Goal: Information Seeking & Learning: Learn about a topic

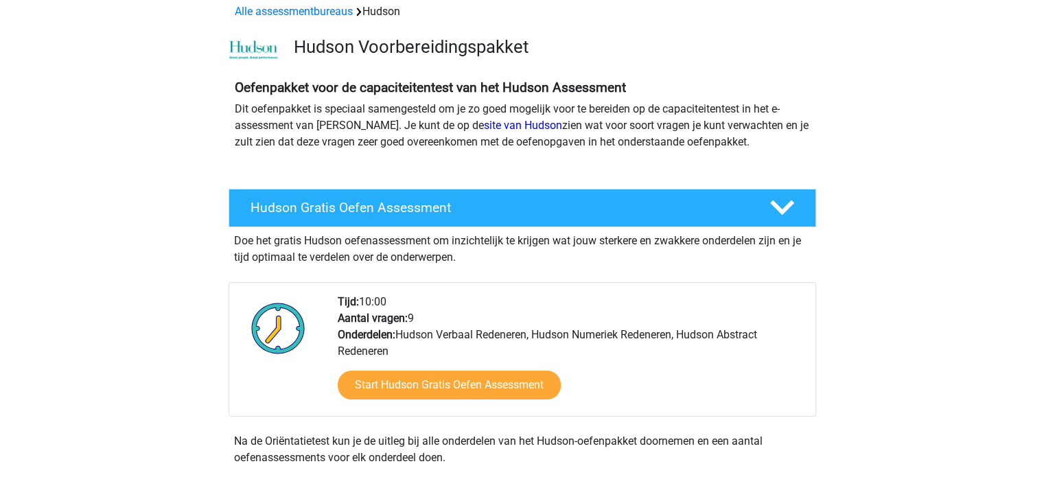
scroll to position [137, 0]
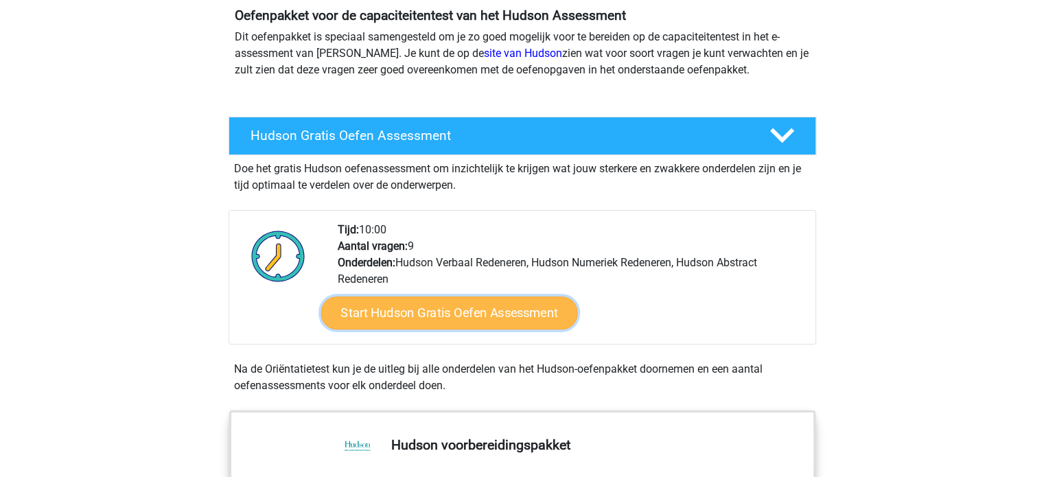
click at [412, 311] on link "Start Hudson Gratis Oefen Assessment" at bounding box center [448, 312] width 257 height 33
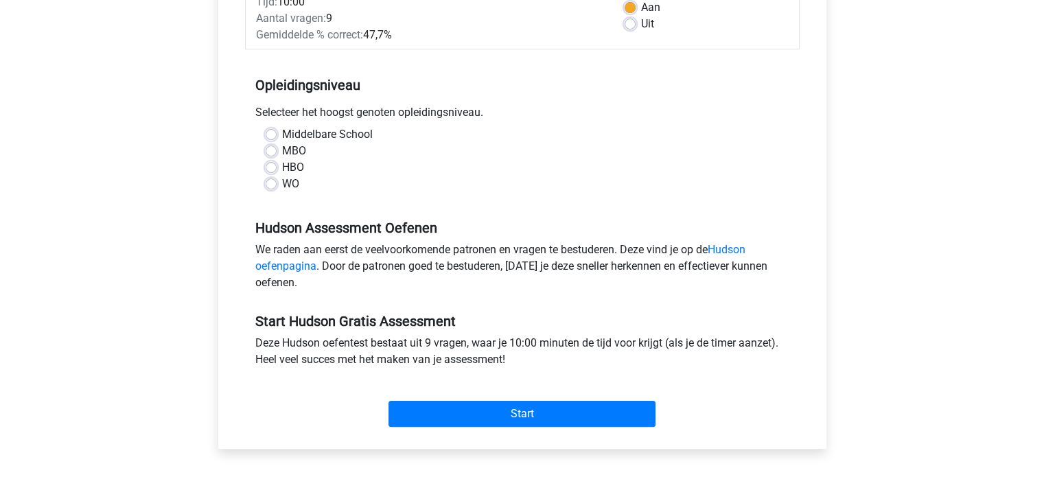
scroll to position [206, 0]
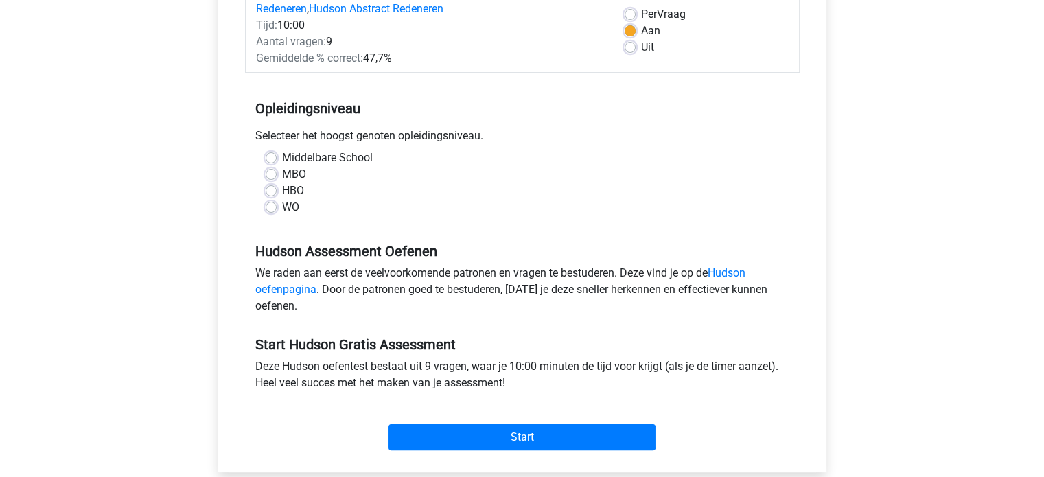
click at [282, 207] on label "WO" at bounding box center [290, 207] width 17 height 16
click at [275, 207] on input "WO" at bounding box center [271, 206] width 11 height 14
radio input "true"
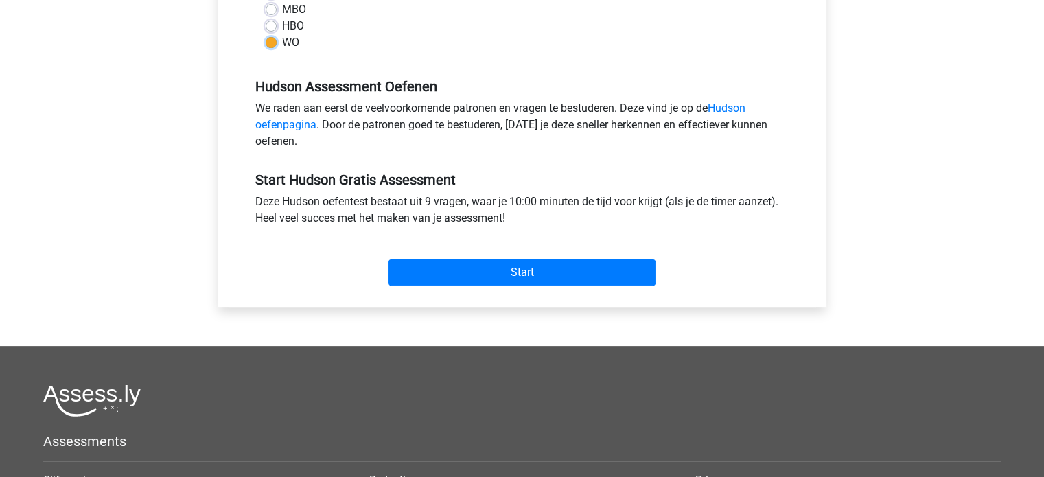
scroll to position [412, 0]
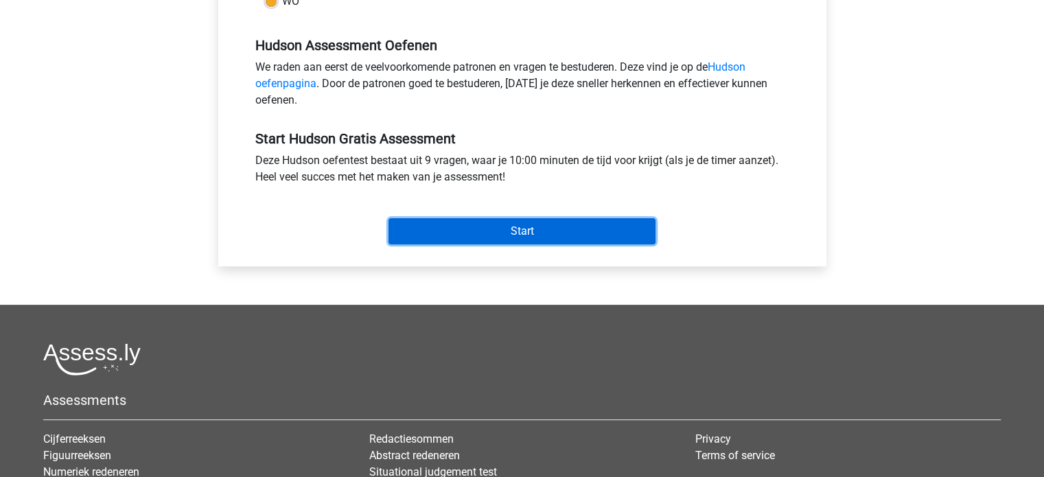
click at [495, 231] on input "Start" at bounding box center [521, 231] width 267 height 26
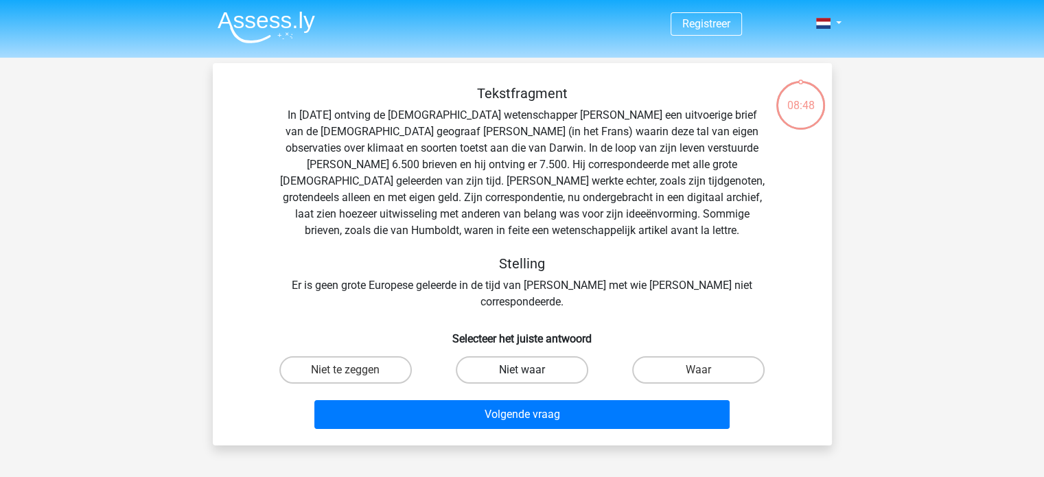
click at [507, 356] on label "Niet waar" at bounding box center [522, 369] width 132 height 27
click at [522, 370] on input "Niet waar" at bounding box center [526, 374] width 9 height 9
radio input "true"
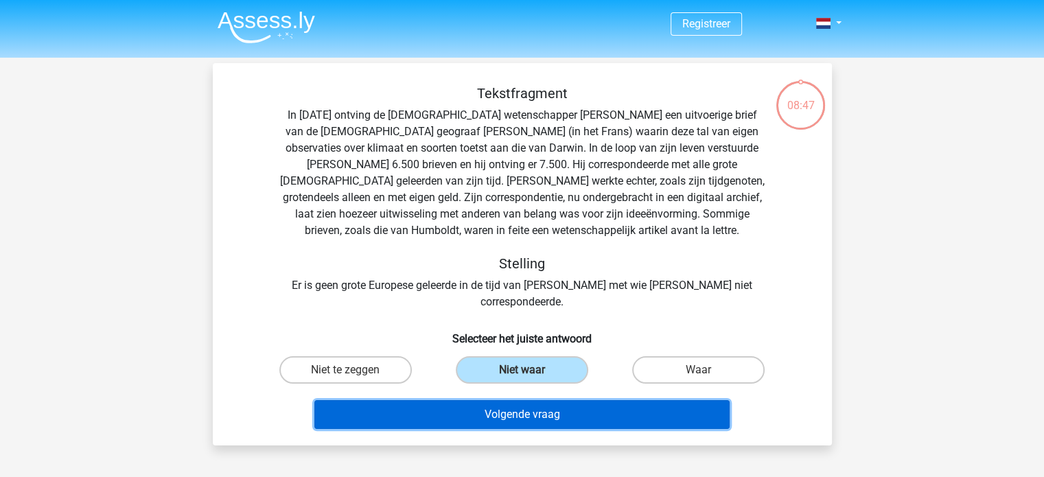
click at [511, 400] on button "Volgende vraag" at bounding box center [521, 414] width 415 height 29
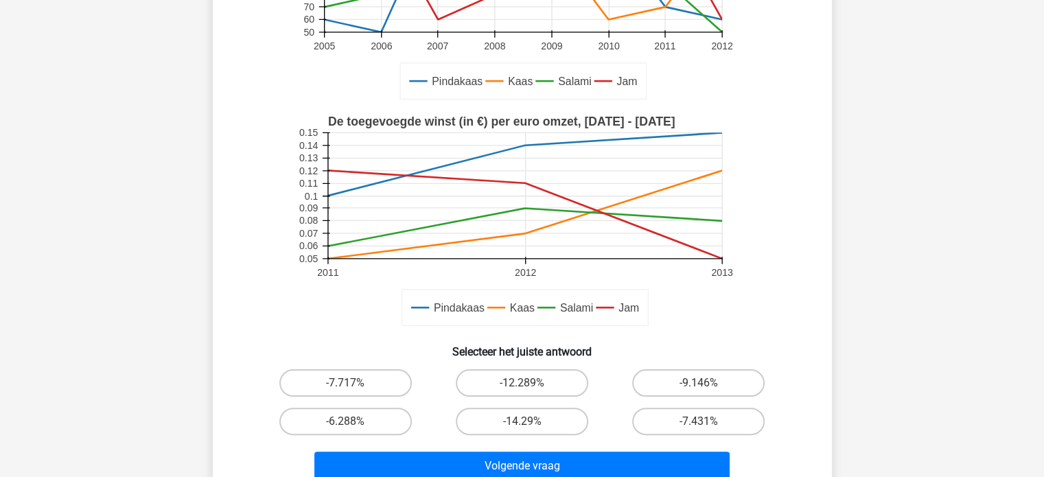
scroll to position [269, 0]
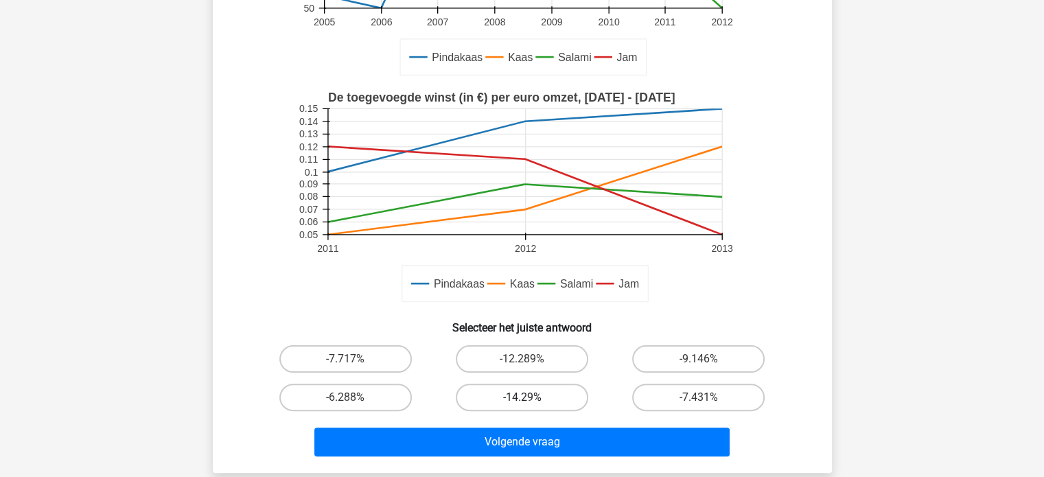
click at [541, 394] on label "-14.29%" at bounding box center [522, 397] width 132 height 27
click at [530, 397] on input "-14.29%" at bounding box center [526, 401] width 9 height 9
radio input "true"
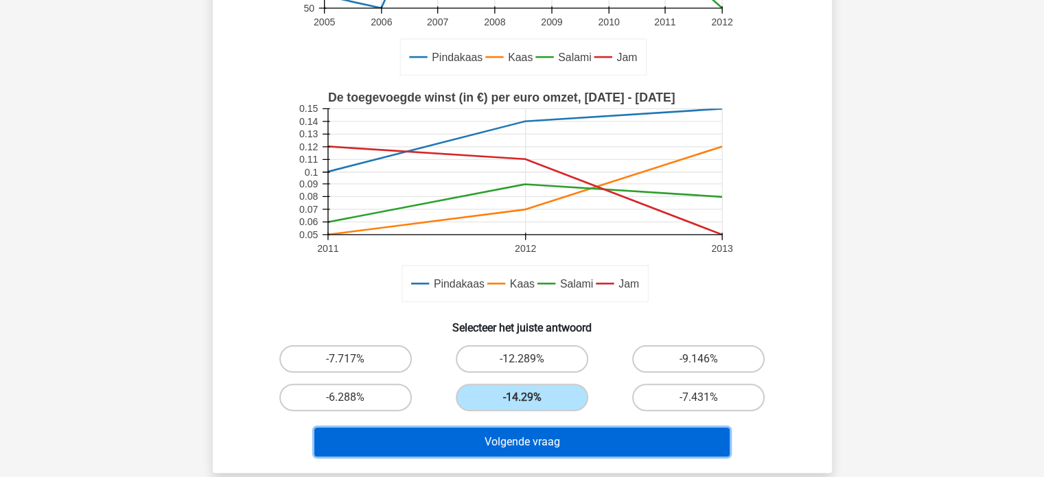
click at [530, 436] on button "Volgende vraag" at bounding box center [521, 442] width 415 height 29
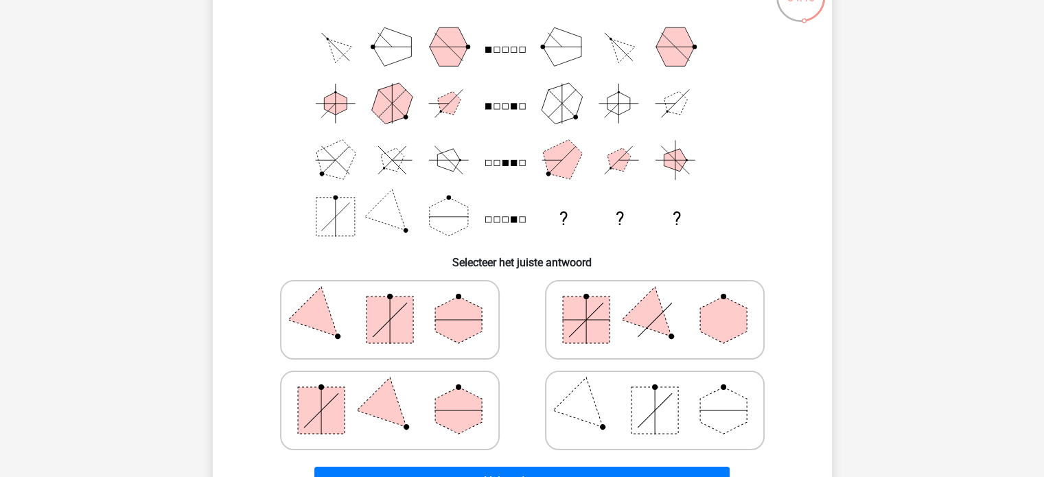
scroll to position [132, 0]
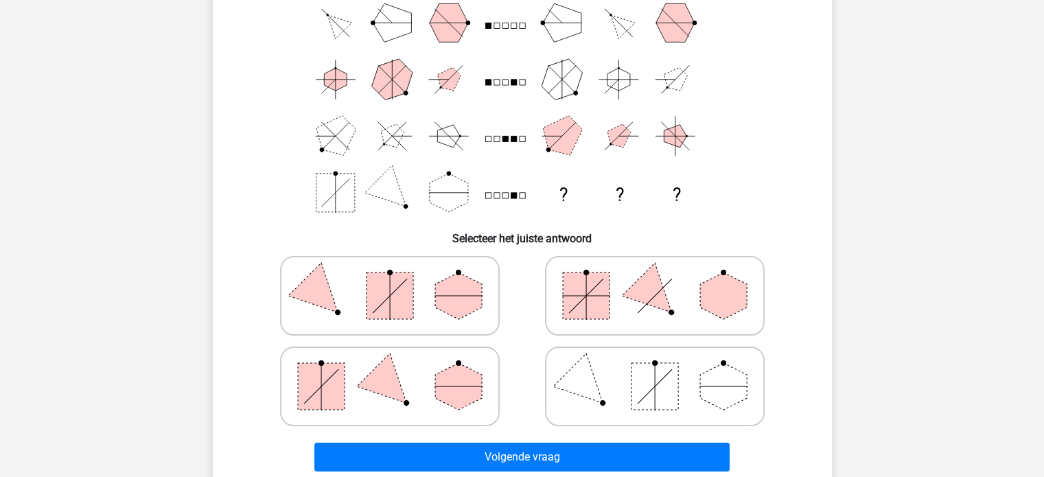
click at [390, 288] on icon at bounding box center [390, 295] width 206 height 69
click at [390, 279] on input "radio" at bounding box center [394, 274] width 9 height 9
radio input "true"
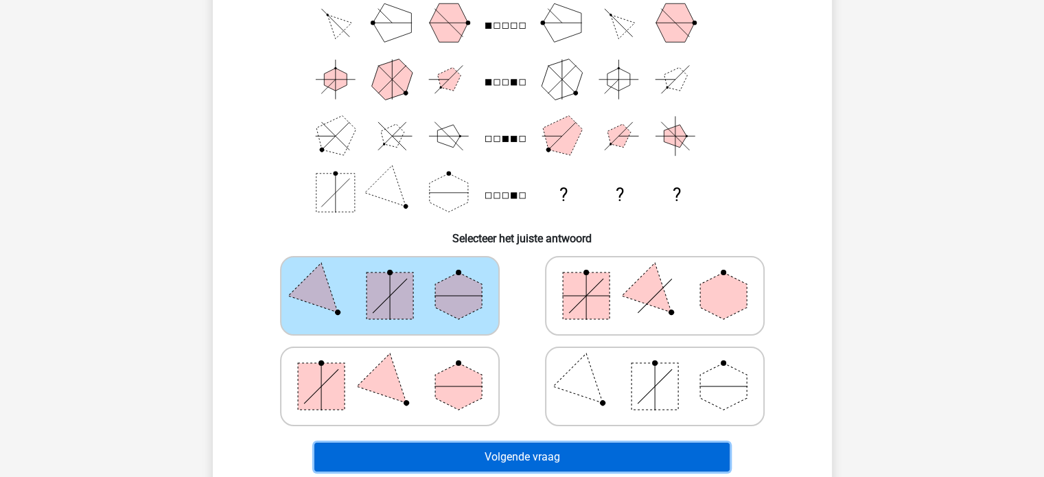
click at [516, 455] on button "Volgende vraag" at bounding box center [521, 457] width 415 height 29
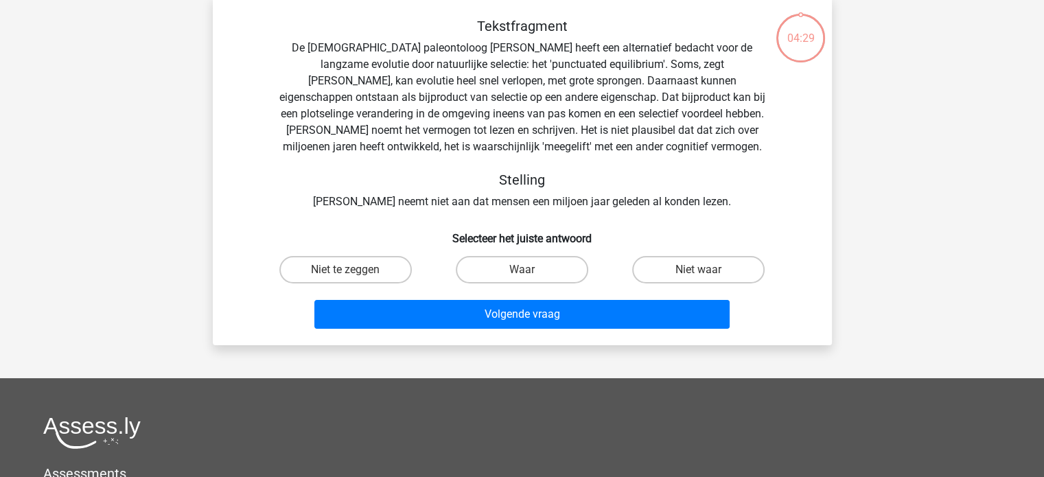
scroll to position [63, 0]
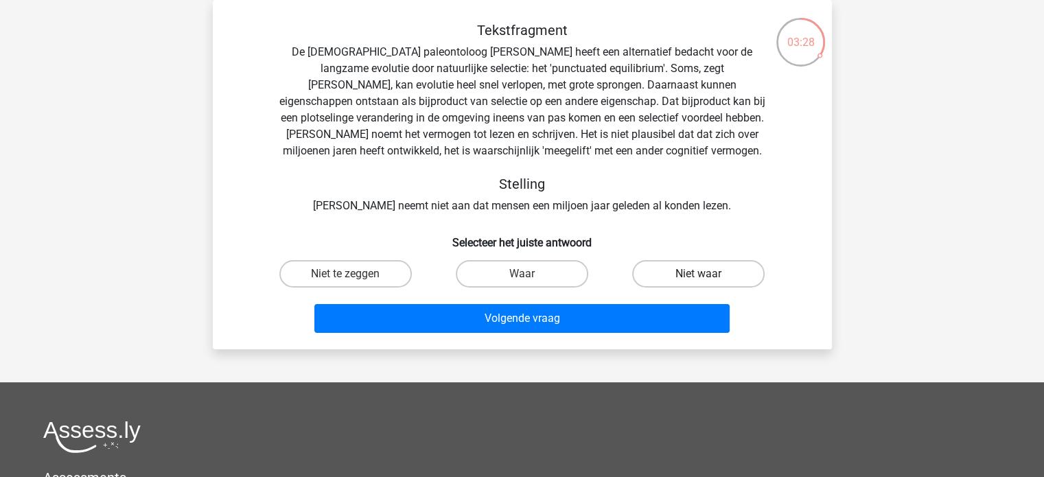
click at [685, 264] on label "Niet waar" at bounding box center [698, 273] width 132 height 27
click at [699, 274] on input "Niet waar" at bounding box center [703, 278] width 9 height 9
radio input "true"
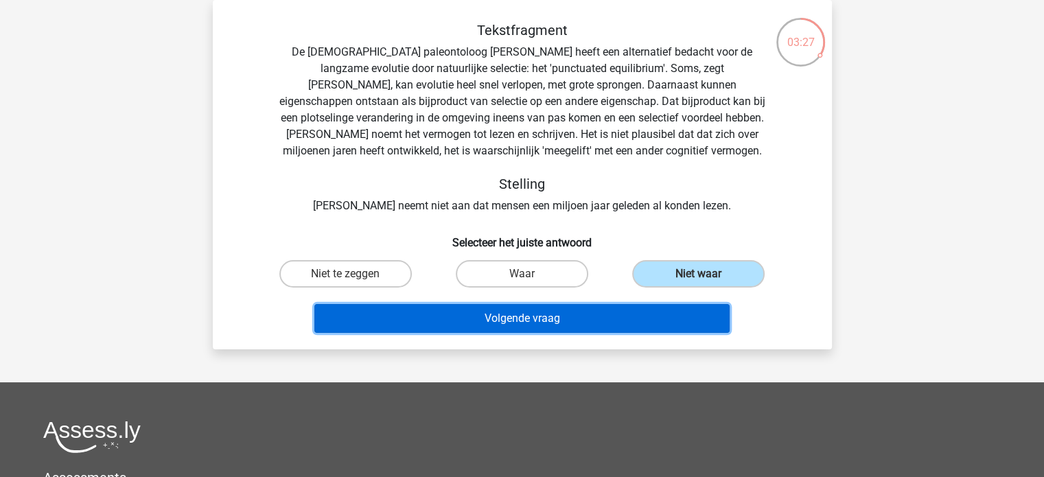
click at [581, 310] on button "Volgende vraag" at bounding box center [521, 318] width 415 height 29
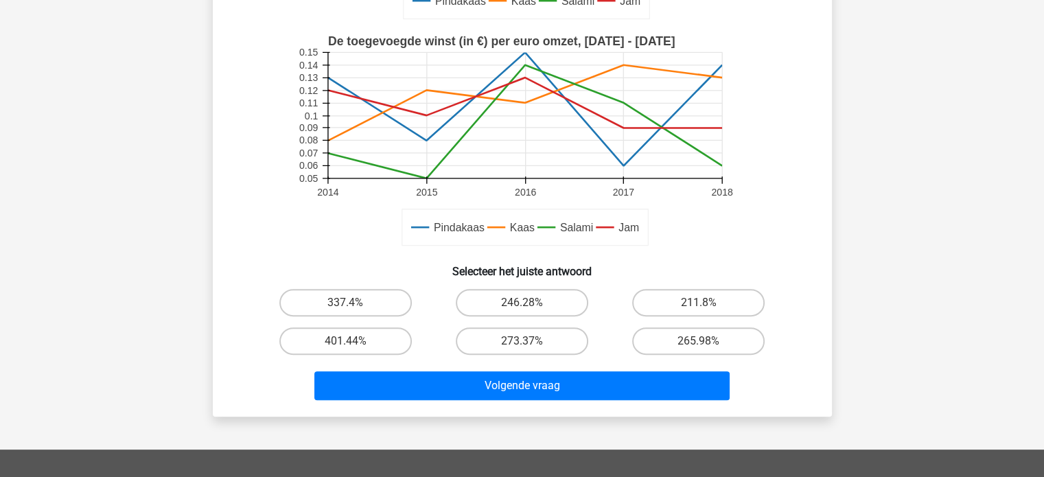
scroll to position [480, 0]
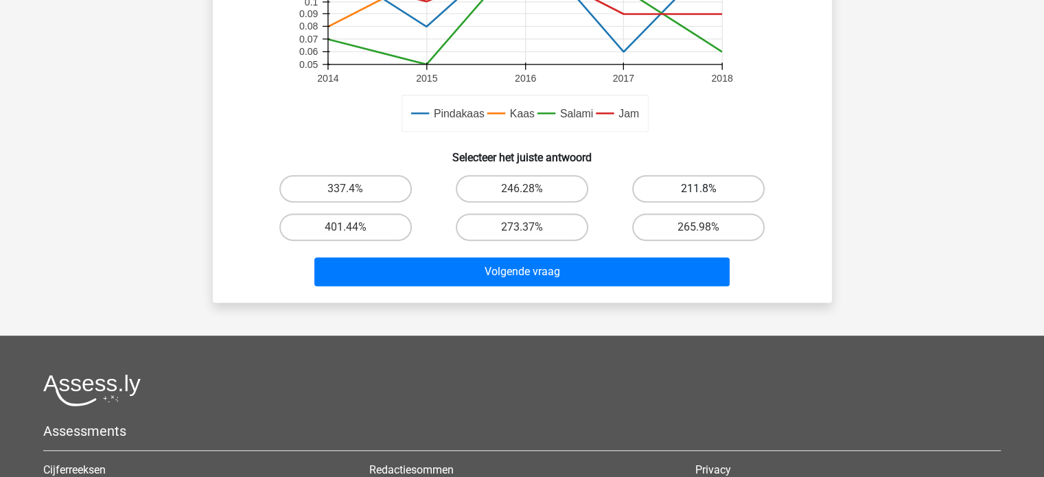
click at [696, 187] on label "211.8%" at bounding box center [698, 188] width 132 height 27
click at [699, 189] on input "211.8%" at bounding box center [703, 193] width 9 height 9
radio input "true"
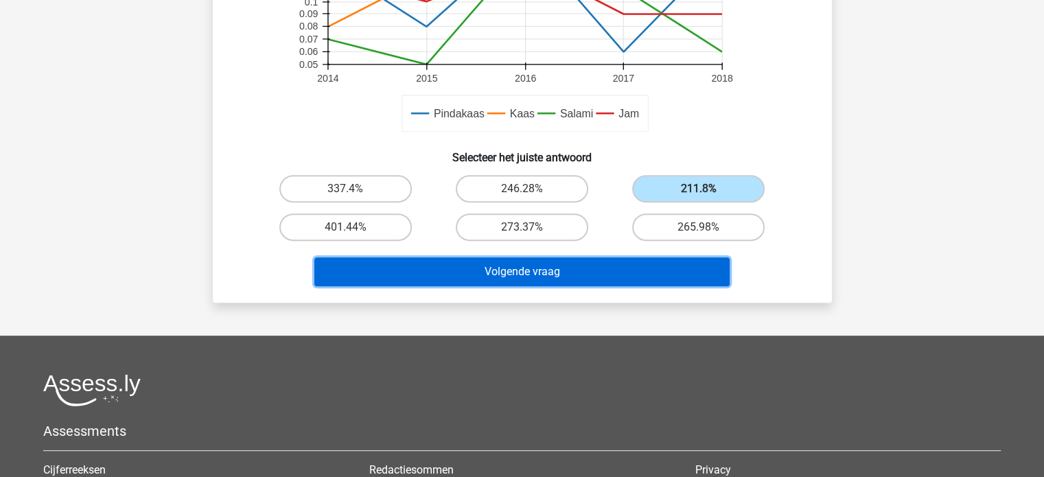
click at [580, 275] on button "Volgende vraag" at bounding box center [521, 271] width 415 height 29
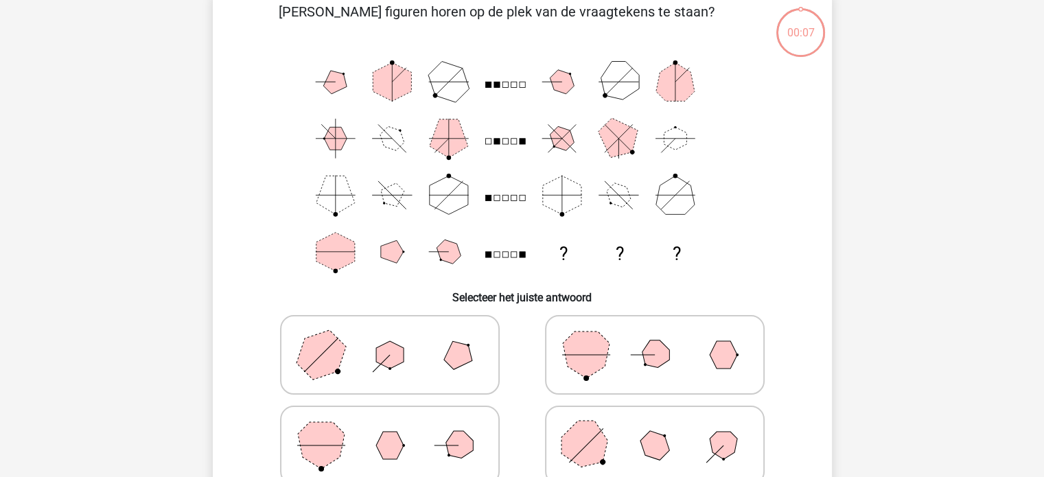
scroll to position [63, 0]
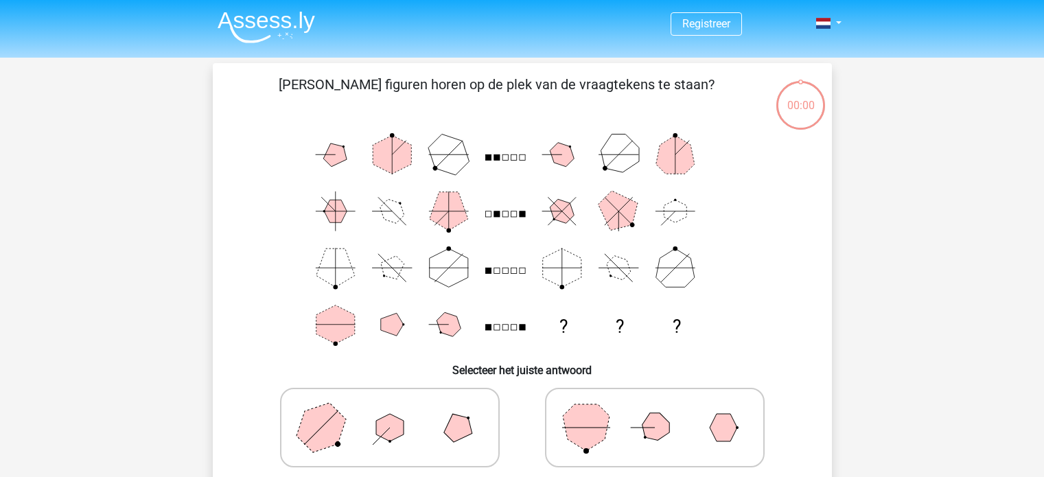
scroll to position [63, 0]
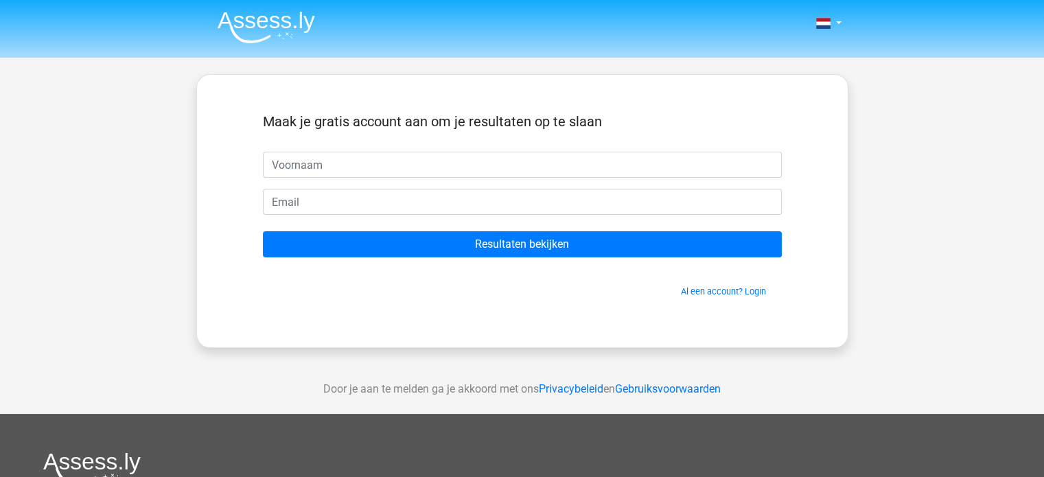
click at [362, 163] on input "text" at bounding box center [522, 165] width 519 height 26
type input "marijke"
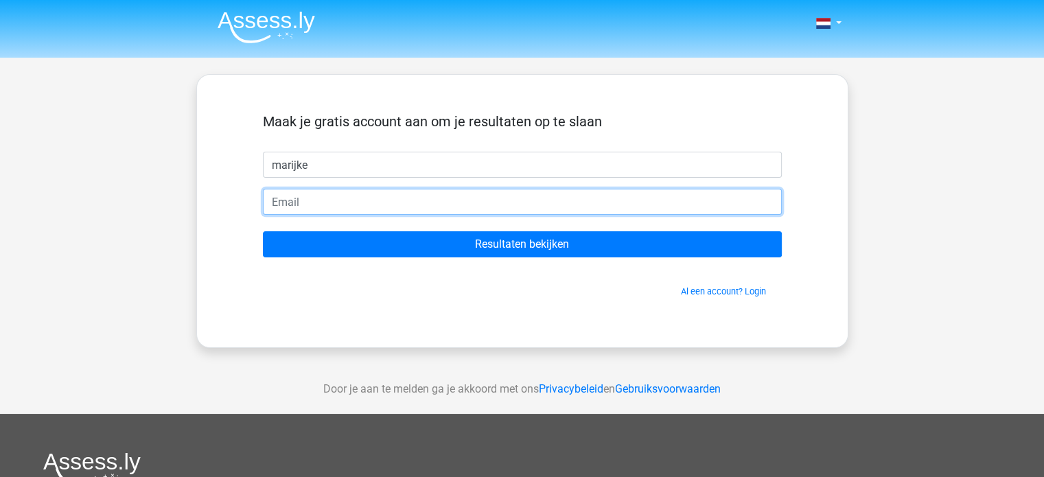
click at [381, 204] on input "email" at bounding box center [522, 202] width 519 height 26
type input "[EMAIL_ADDRESS][DOMAIN_NAME]"
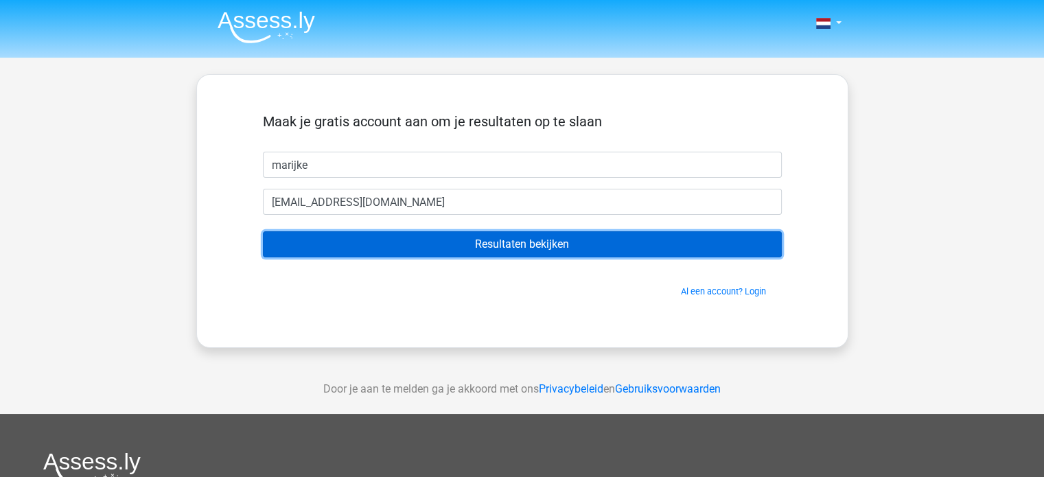
click at [448, 244] on input "Resultaten bekijken" at bounding box center [522, 244] width 519 height 26
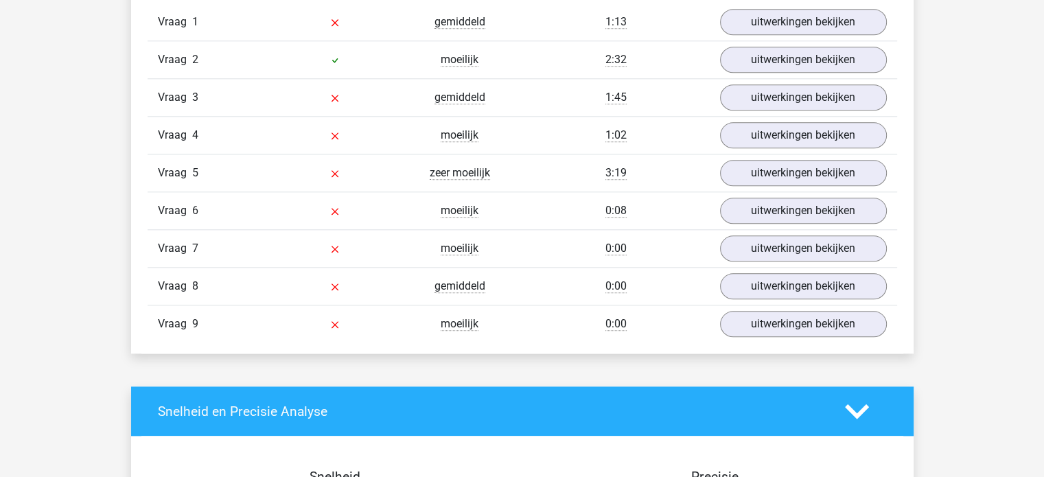
scroll to position [1441, 0]
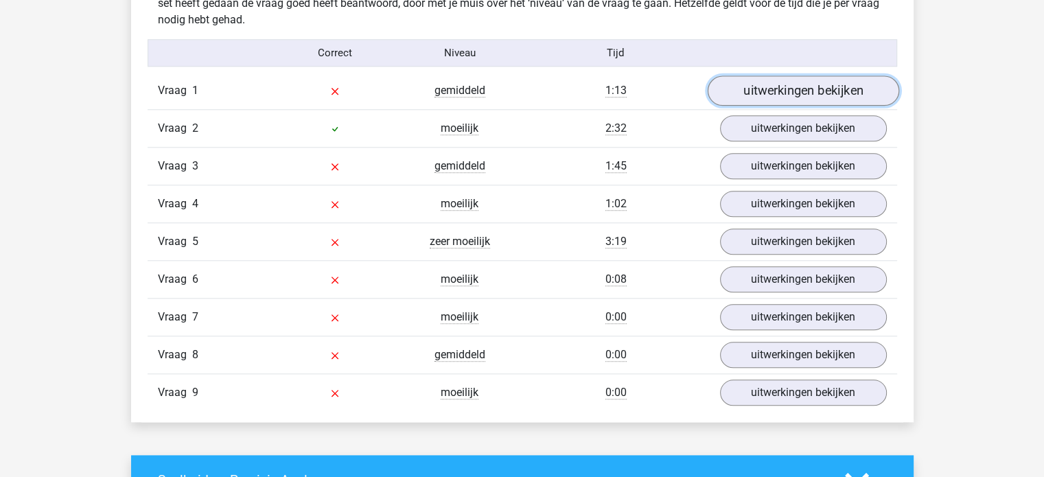
click at [837, 86] on link "uitwerkingen bekijken" at bounding box center [802, 90] width 191 height 30
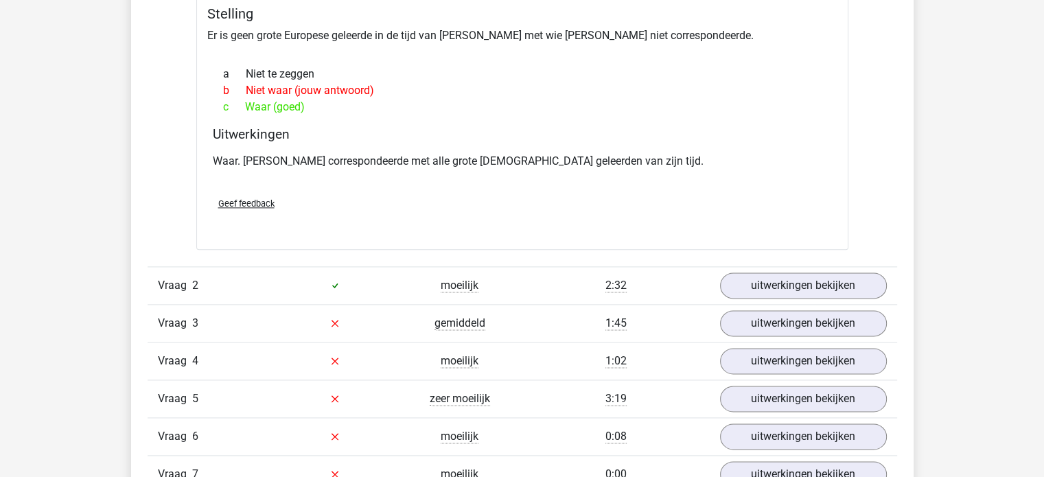
scroll to position [1784, 0]
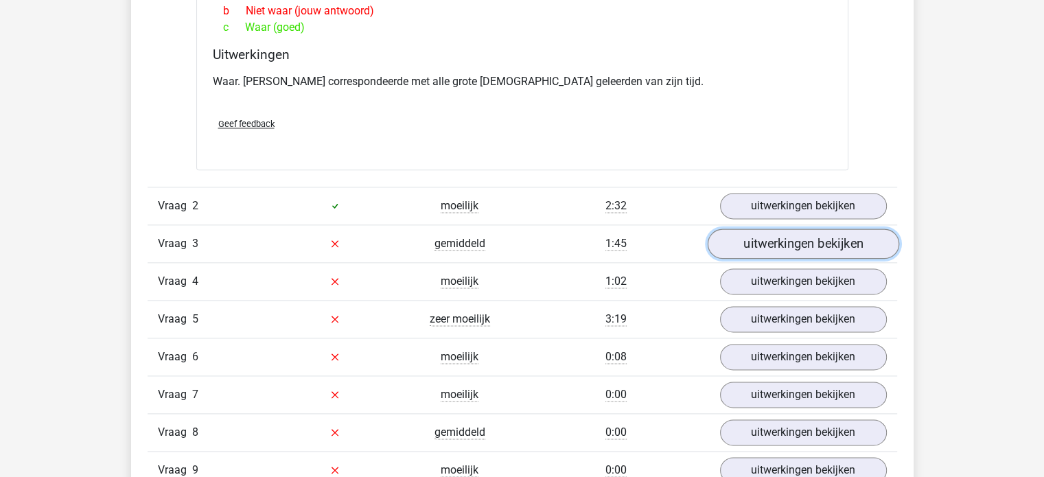
click at [803, 238] on link "uitwerkingen bekijken" at bounding box center [802, 244] width 191 height 30
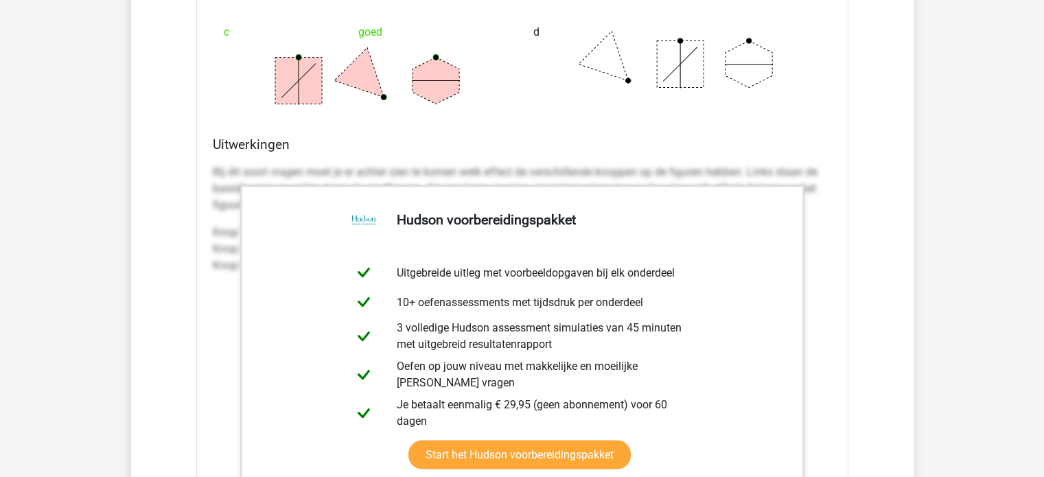
scroll to position [2333, 0]
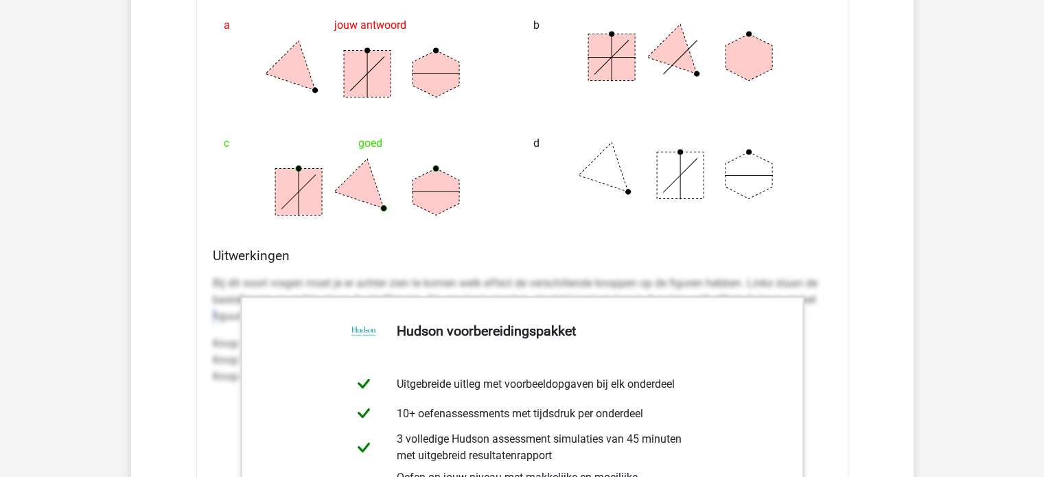
click at [217, 320] on p "Bij dit soort vragen moet je er achter zien te komen welk effect de verschillen…" at bounding box center [522, 299] width 619 height 49
click at [401, 240] on div "Welke figuren horen op de plek van de vraagtekens te staan? ? ? ? a jouw antwoo…" at bounding box center [522, 237] width 652 height 1014
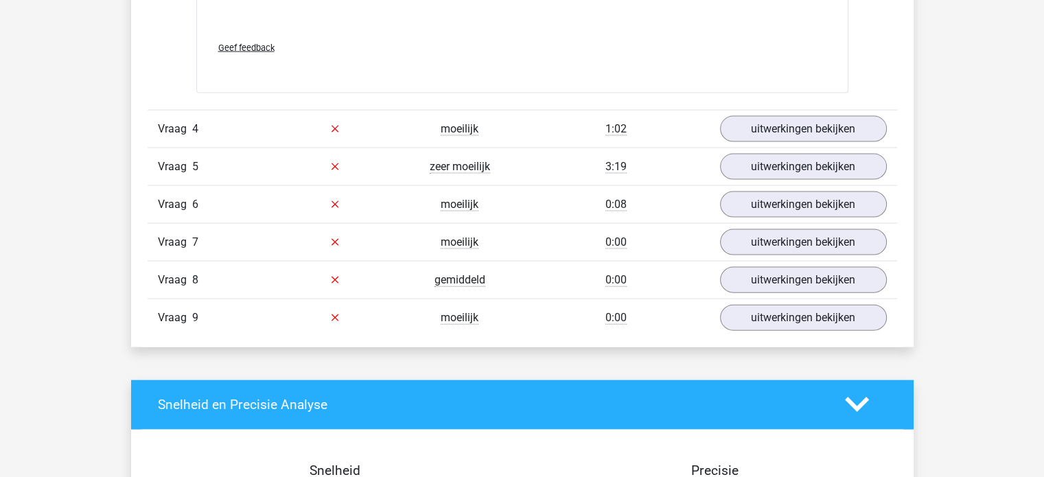
scroll to position [3020, 0]
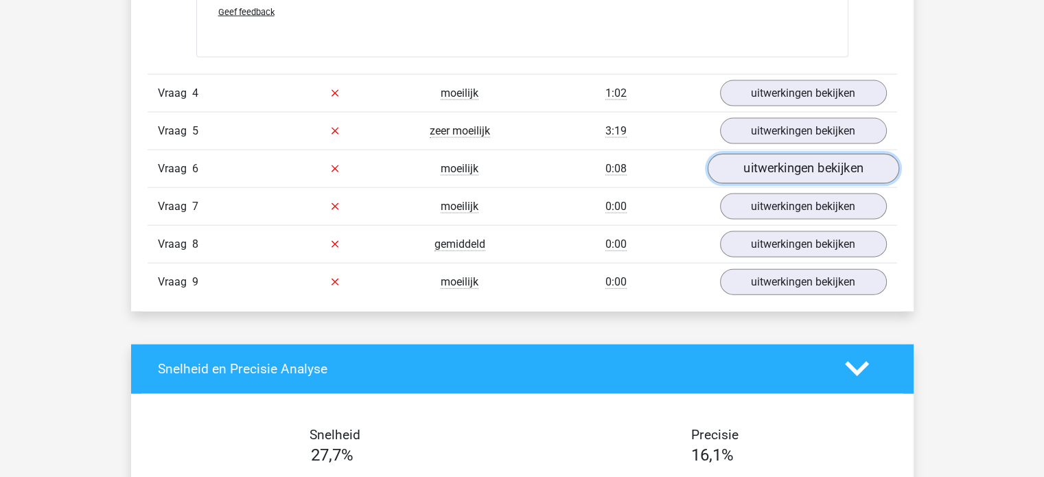
click at [795, 169] on link "uitwerkingen bekijken" at bounding box center [802, 169] width 191 height 30
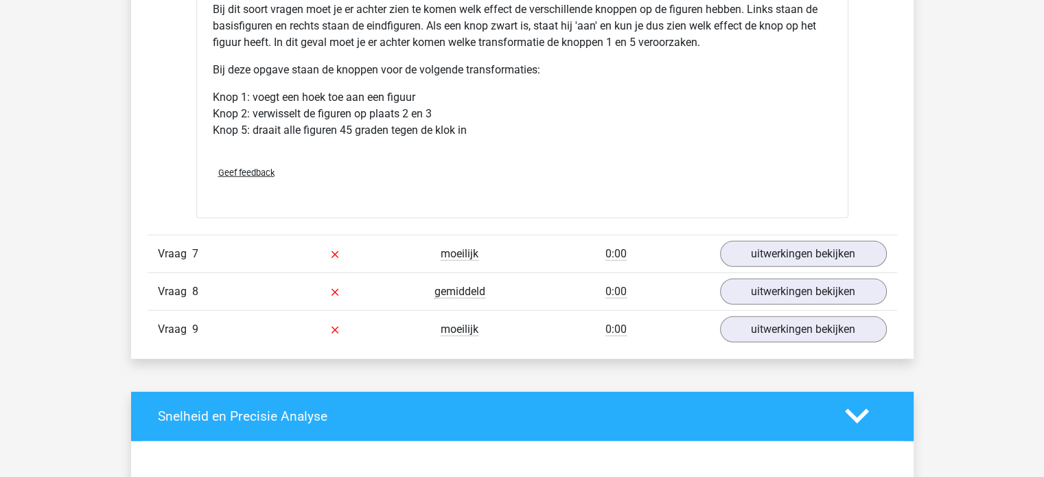
scroll to position [3843, 0]
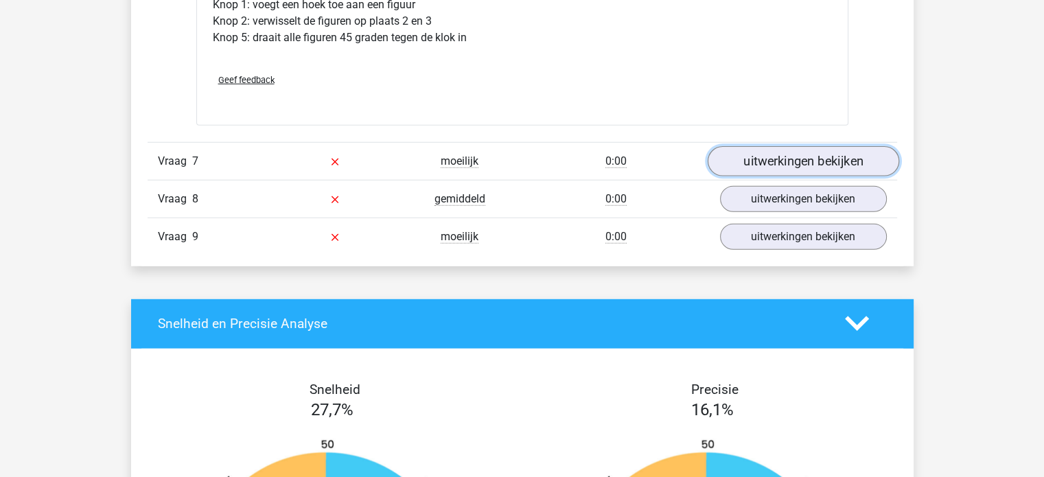
click at [749, 153] on link "uitwerkingen bekijken" at bounding box center [802, 161] width 191 height 30
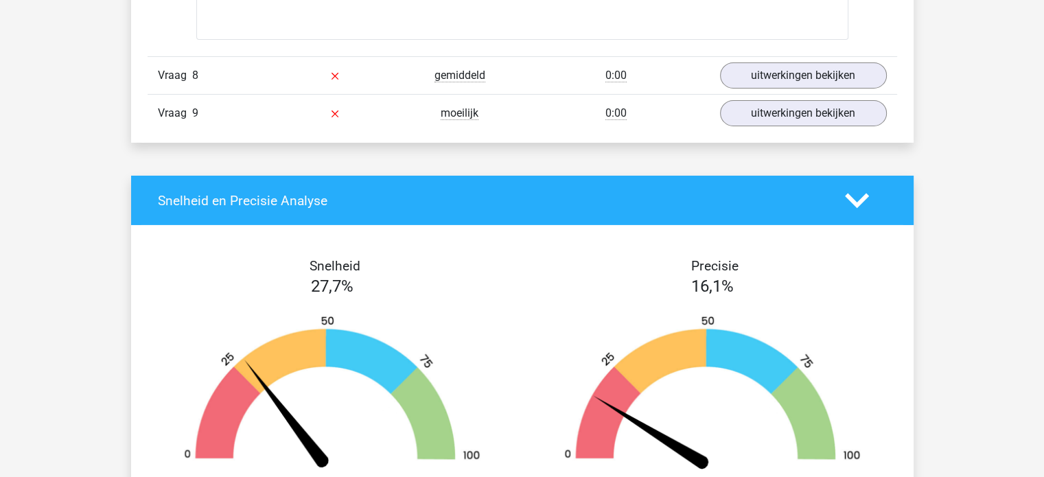
scroll to position [4516, 0]
